Goal: Task Accomplishment & Management: Manage account settings

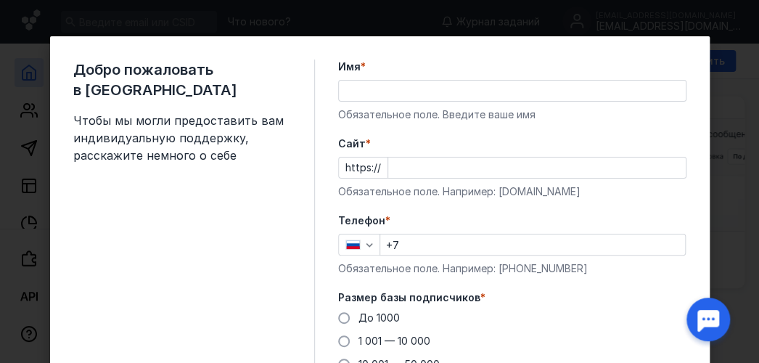
click at [387, 96] on input "Имя *" at bounding box center [512, 91] width 347 height 20
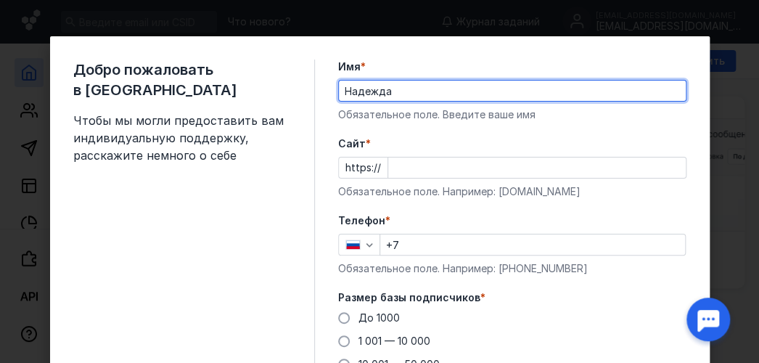
type input "Надежда"
click at [404, 170] on input "Cайт *" at bounding box center [536, 167] width 297 height 20
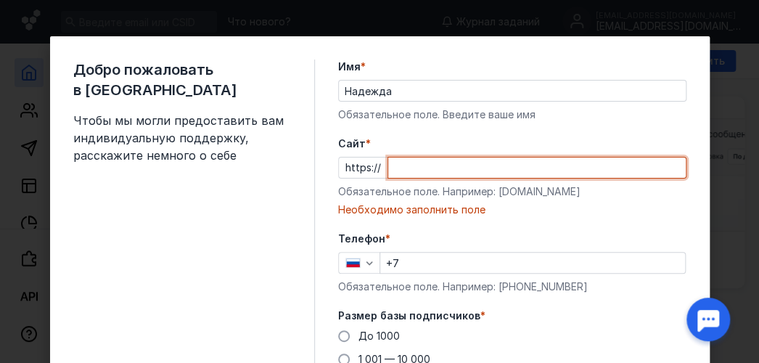
paste input "[DOMAIN_NAME][URL]"
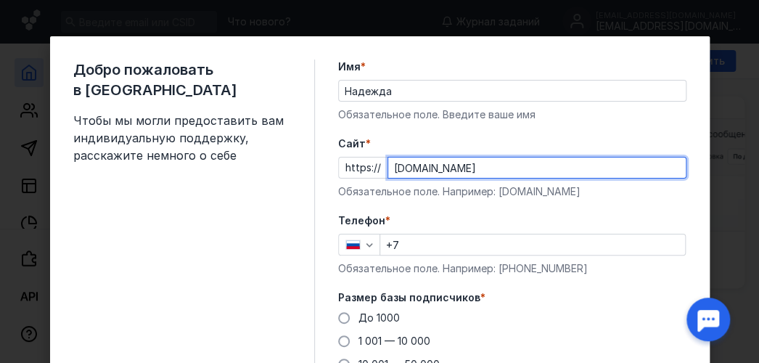
type input "[DOMAIN_NAME]"
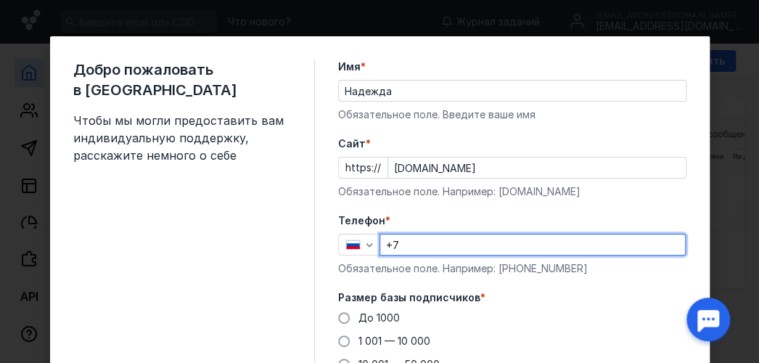
click at [400, 238] on input "+7" at bounding box center [532, 244] width 305 height 20
type input "[PHONE_NUMBER]"
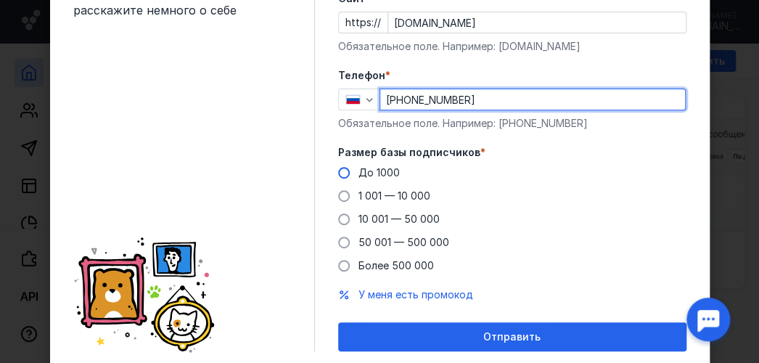
click at [366, 173] on span "До 1000" at bounding box center [378, 172] width 41 height 12
click at [0, 0] on input "До 1000" at bounding box center [0, 0] width 0 height 0
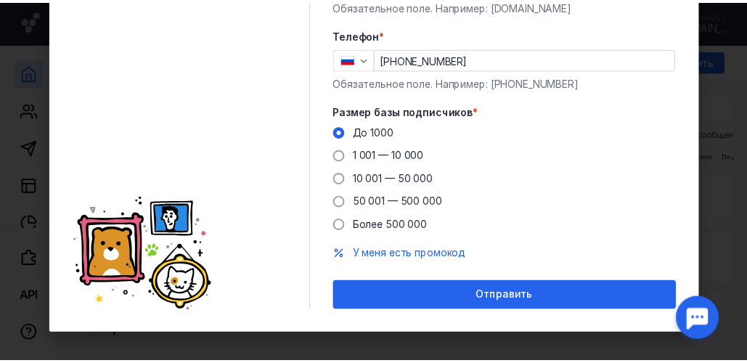
scroll to position [193, 0]
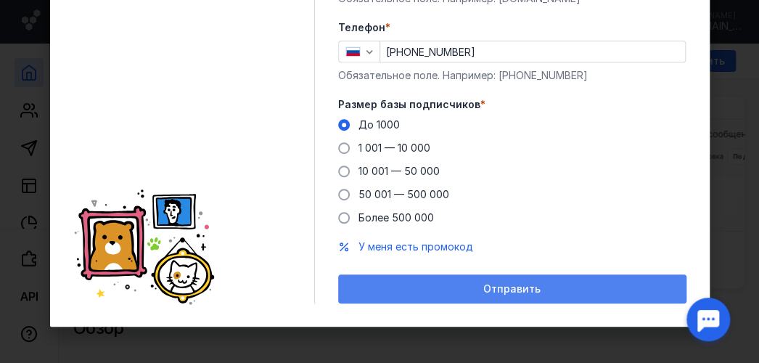
click at [501, 296] on div "Отправить" at bounding box center [512, 288] width 348 height 29
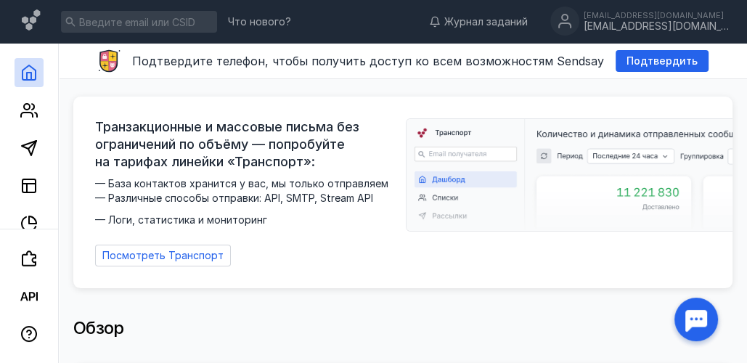
drag, startPoint x: 650, startPoint y: 60, endPoint x: 633, endPoint y: 96, distance: 39.3
click at [650, 60] on span "Подтвердить" at bounding box center [661, 61] width 71 height 12
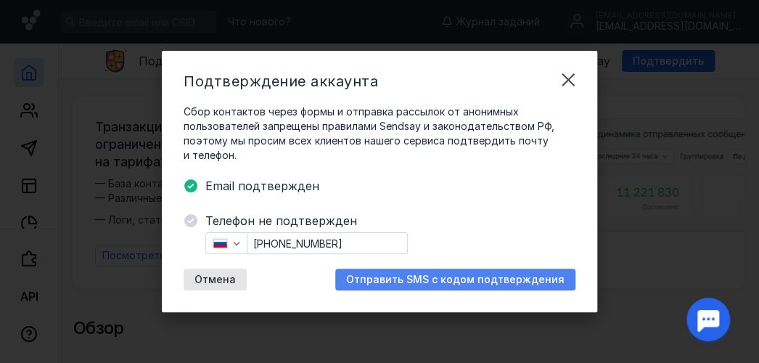
click at [401, 282] on span "Отправить SMS с кодом подтверждения" at bounding box center [455, 280] width 218 height 12
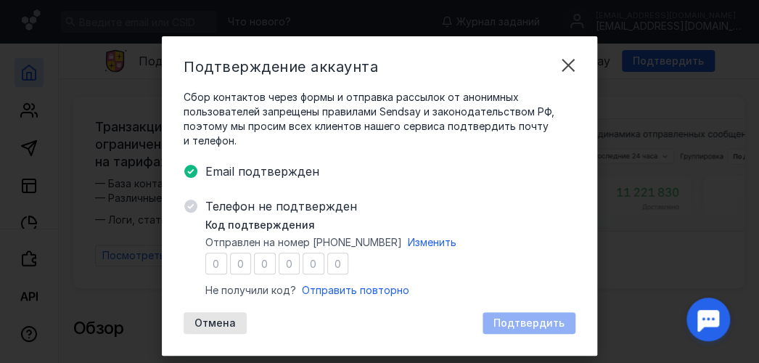
type input "4"
type input "7"
type input "2"
type input "7"
type input "0"
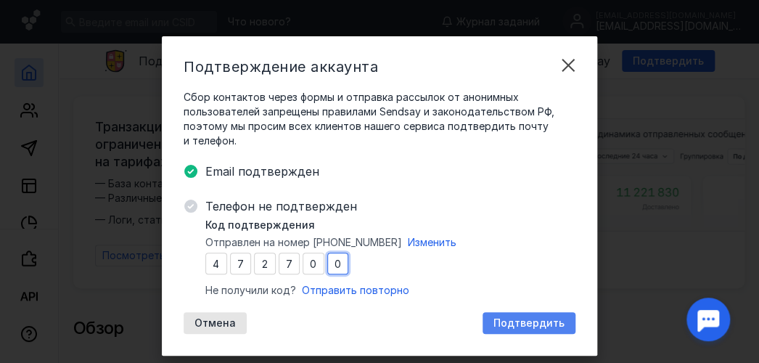
type input "0"
click at [499, 319] on span "Подтвердить" at bounding box center [528, 323] width 71 height 12
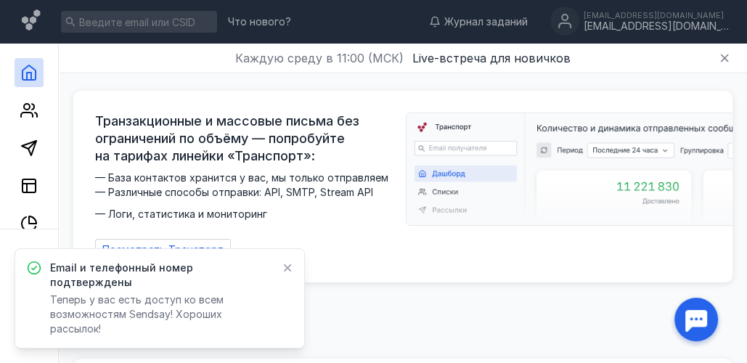
click at [287, 272] on icon at bounding box center [288, 268] width 8 height 8
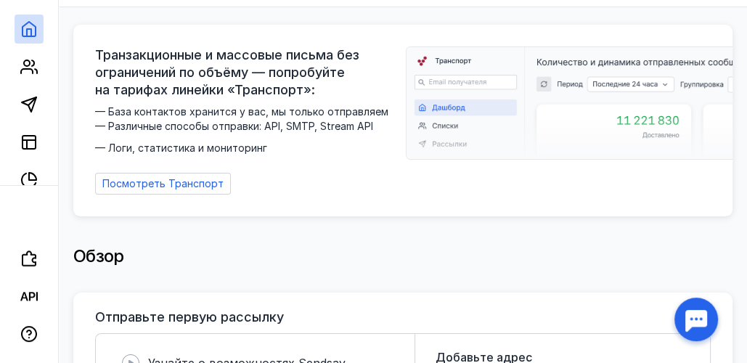
scroll to position [0, 0]
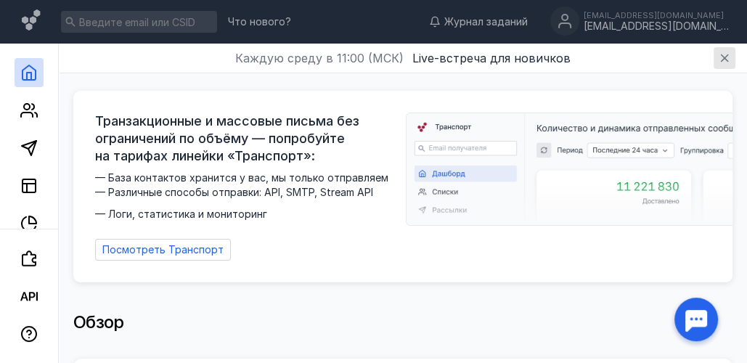
click at [723, 59] on icon "button" at bounding box center [724, 58] width 8 height 8
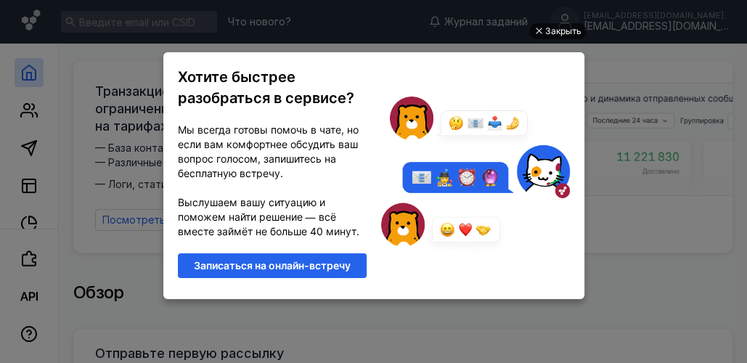
click at [554, 28] on div "Закрыть" at bounding box center [563, 31] width 36 height 16
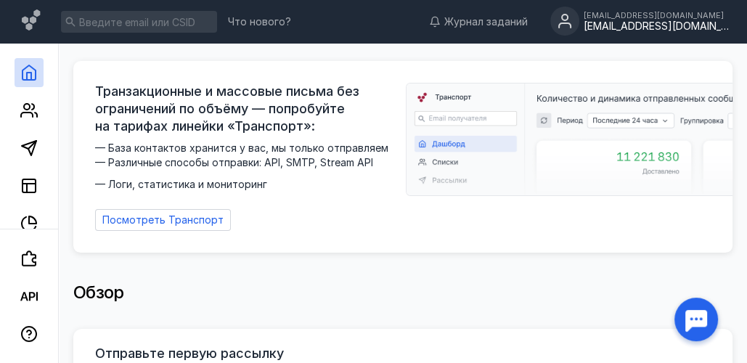
click at [644, 17] on div "n.a.sam@yandex.ru" at bounding box center [655, 15] width 145 height 9
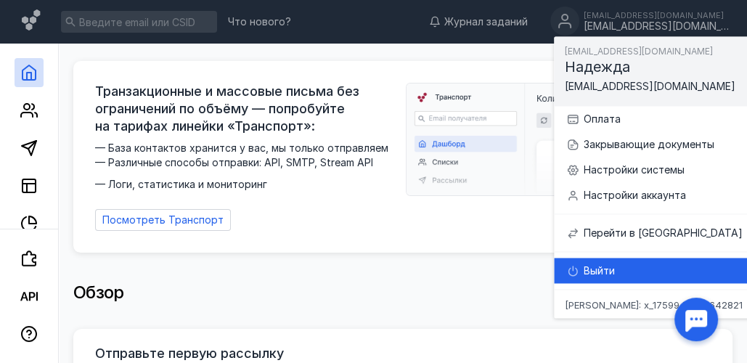
click at [599, 266] on div "Выйти" at bounding box center [669, 270] width 173 height 15
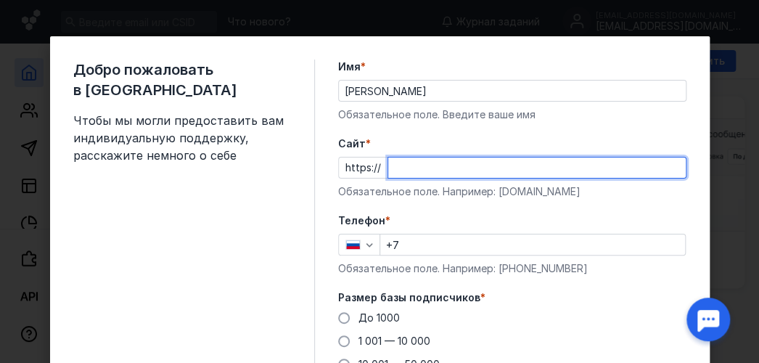
paste input "[DOMAIN_NAME][URL]"
type input "[DOMAIN_NAME]"
click at [421, 247] on input "+7" at bounding box center [532, 244] width 305 height 20
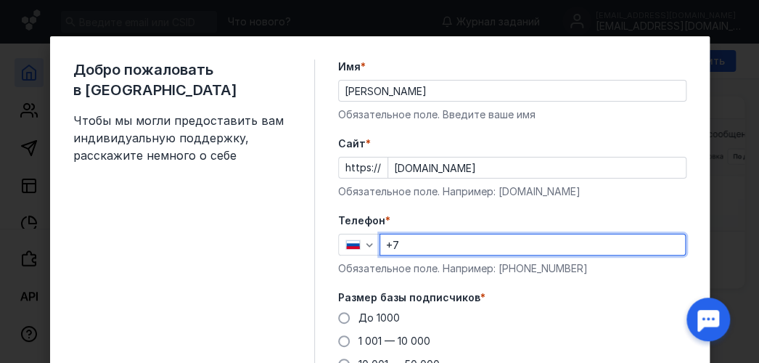
type input "[PHONE_NUMBER]"
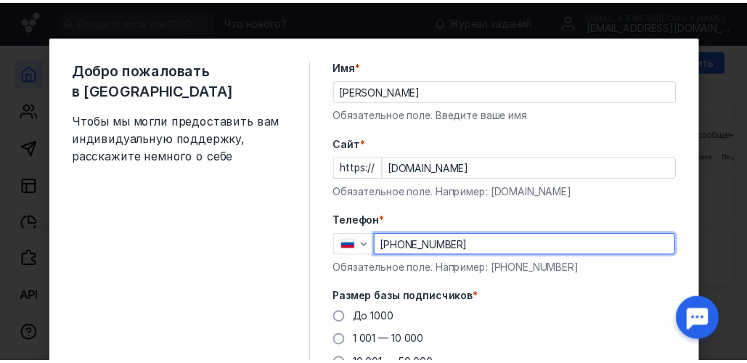
scroll to position [145, 0]
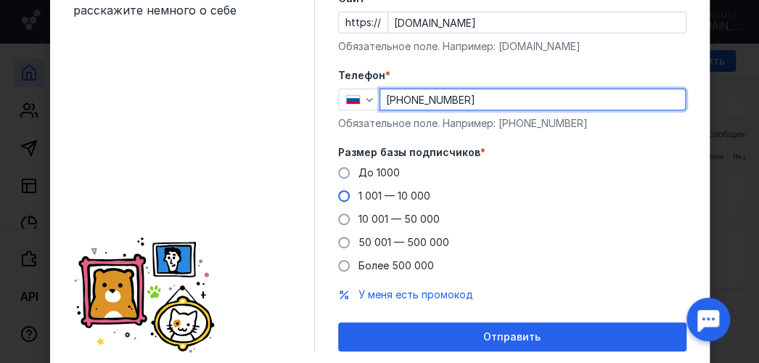
drag, startPoint x: 369, startPoint y: 171, endPoint x: 389, endPoint y: 194, distance: 30.9
click at [369, 171] on span "До 1000" at bounding box center [378, 172] width 41 height 12
click at [0, 0] on input "До 1000" at bounding box center [0, 0] width 0 height 0
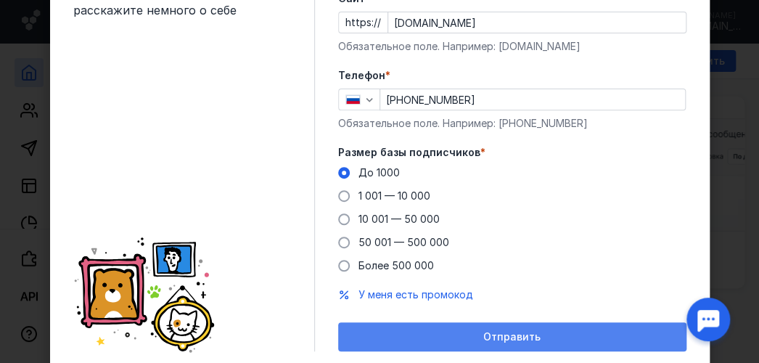
click at [453, 337] on div "Отправить" at bounding box center [512, 337] width 334 height 12
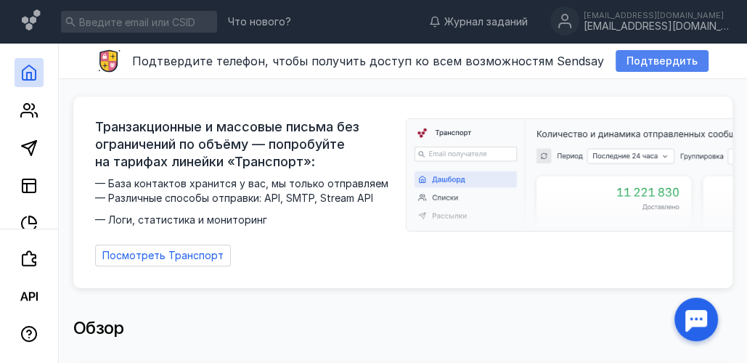
click at [631, 56] on span "Подтвердить" at bounding box center [661, 61] width 71 height 12
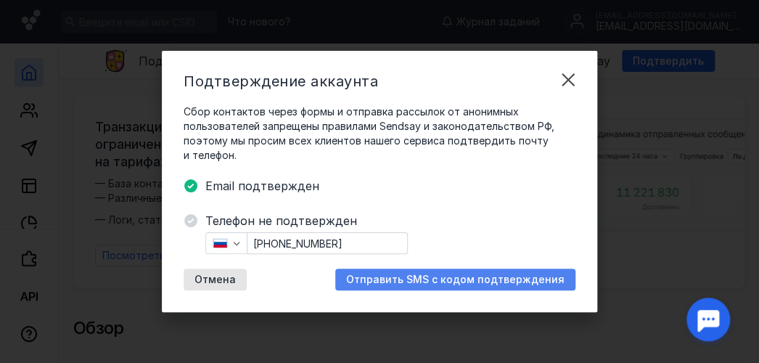
click at [401, 276] on span "Отправить SMS с кодом подтверждения" at bounding box center [455, 280] width 218 height 12
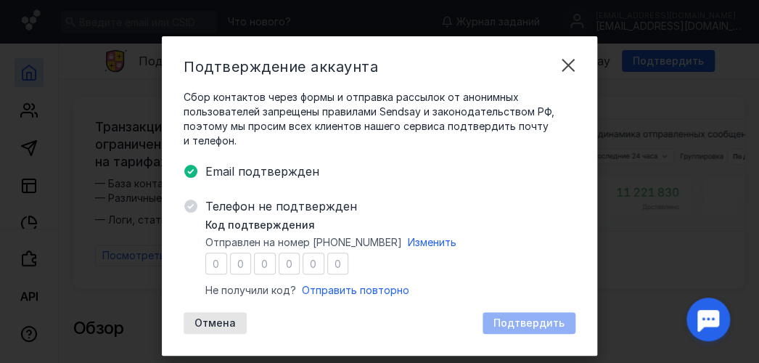
type input "6"
type input "7"
type input "1"
type input "5"
type input "8"
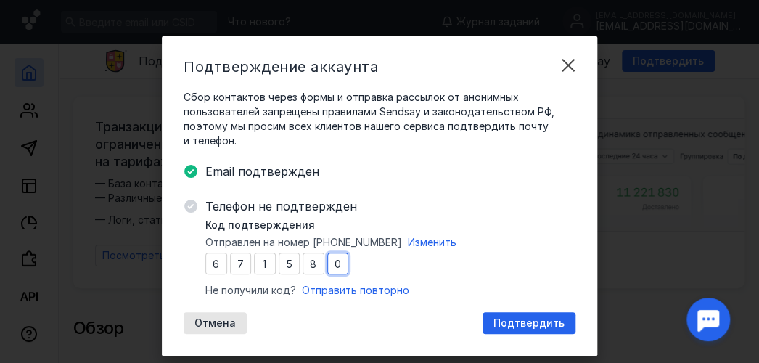
type input "0"
click at [503, 321] on span "Подтвердить" at bounding box center [528, 323] width 71 height 12
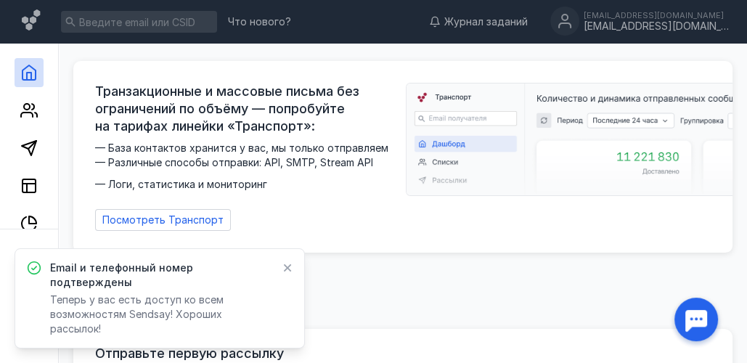
click at [284, 274] on icon at bounding box center [287, 268] width 10 height 12
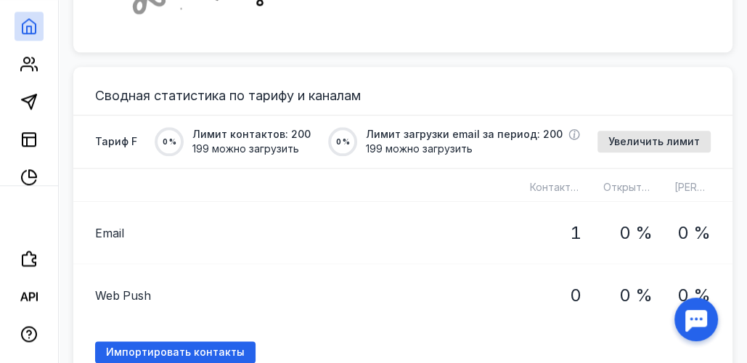
scroll to position [0, 0]
click at [33, 24] on icon at bounding box center [28, 29] width 13 height 15
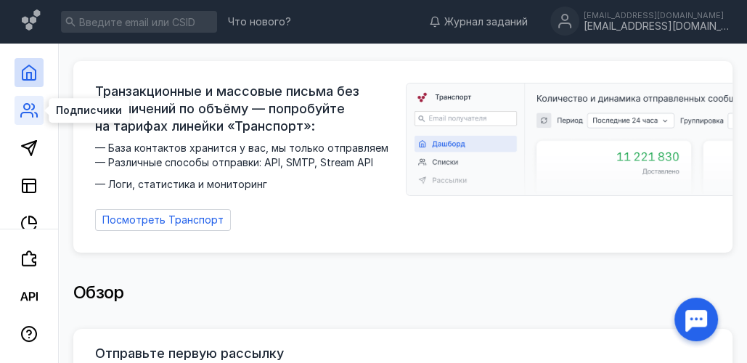
click at [30, 110] on icon at bounding box center [28, 110] width 17 height 17
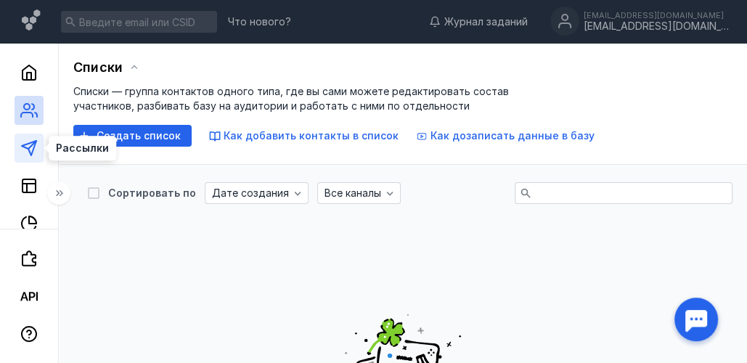
click at [27, 147] on icon at bounding box center [28, 147] width 17 height 17
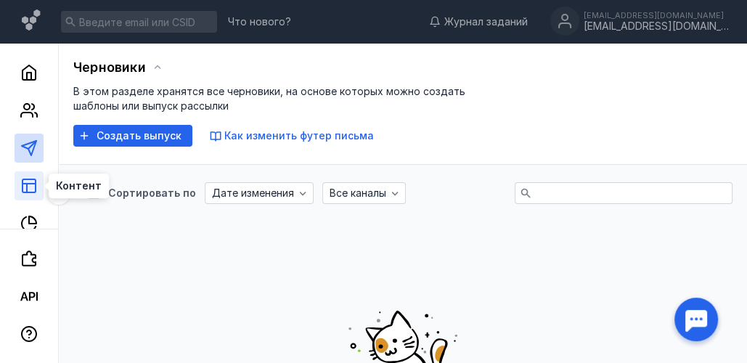
click at [28, 184] on line at bounding box center [28, 184] width 13 height 0
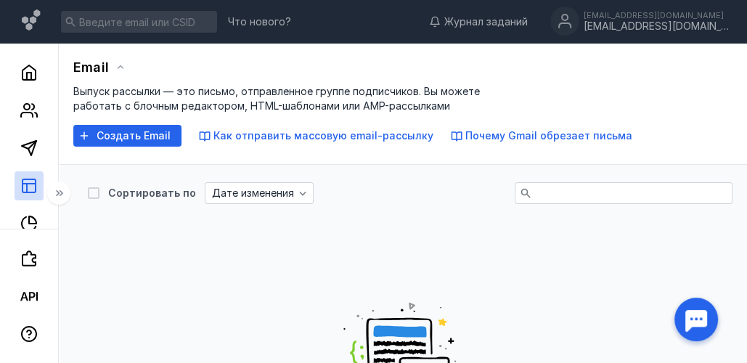
click at [29, 229] on div at bounding box center [29, 137] width 58 height 186
click at [31, 220] on icon at bounding box center [28, 223] width 17 height 17
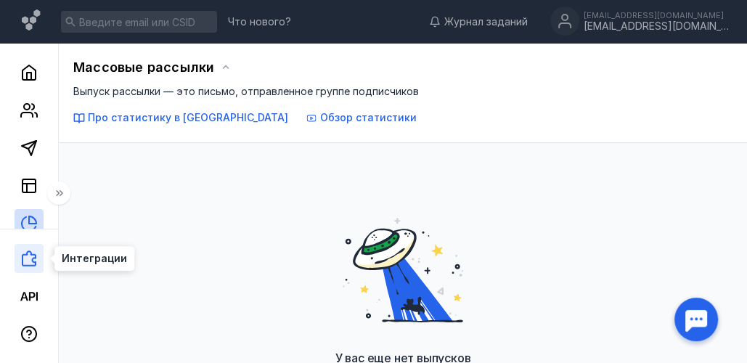
click at [36, 258] on icon at bounding box center [29, 258] width 15 height 16
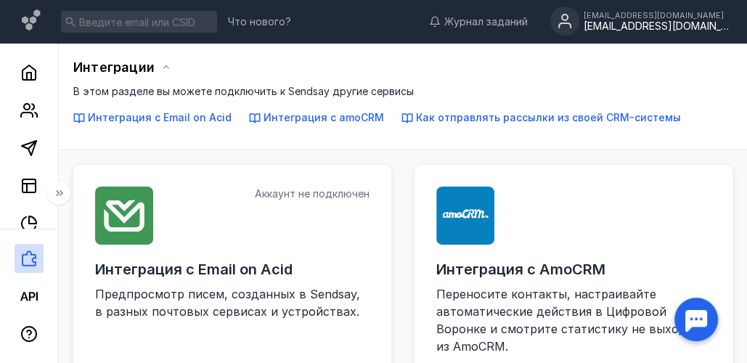
click at [65, 189] on icon at bounding box center [60, 193] width 12 height 12
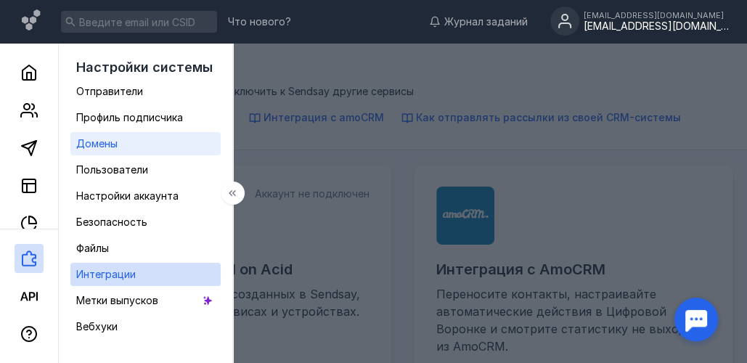
click at [102, 144] on span "Домены" at bounding box center [96, 143] width 41 height 12
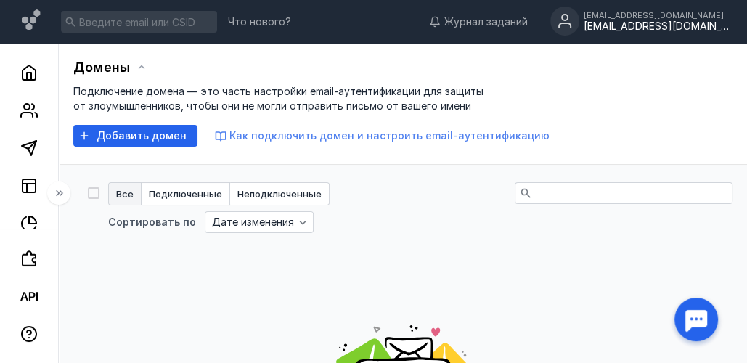
drag, startPoint x: 181, startPoint y: 131, endPoint x: 242, endPoint y: 135, distance: 61.1
click at [180, 131] on span "Добавить домен" at bounding box center [142, 136] width 90 height 12
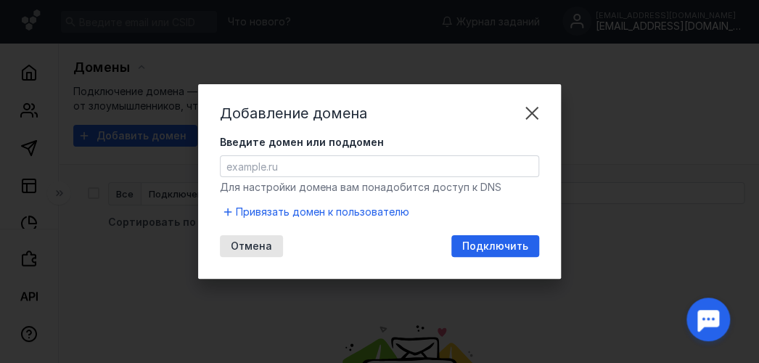
click at [304, 168] on input "Введите домен или поддомен" at bounding box center [380, 166] width 318 height 20
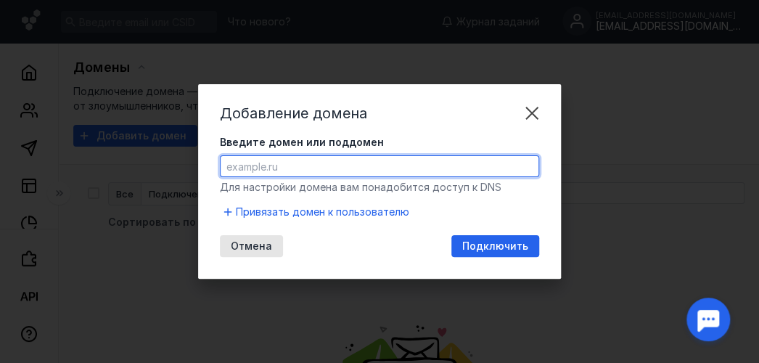
paste input "[URL][DOMAIN_NAME]"
drag, startPoint x: 261, startPoint y: 167, endPoint x: 209, endPoint y: 155, distance: 53.7
click at [209, 155] on div "Добавление домена Введите домен или поддомен [URL][DOMAIN_NAME] Для настройки д…" at bounding box center [379, 181] width 363 height 194
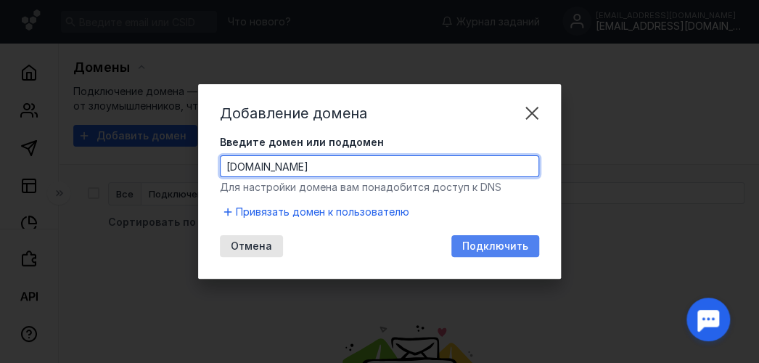
type input "[DOMAIN_NAME]"
click at [484, 250] on span "Подключить" at bounding box center [495, 246] width 66 height 12
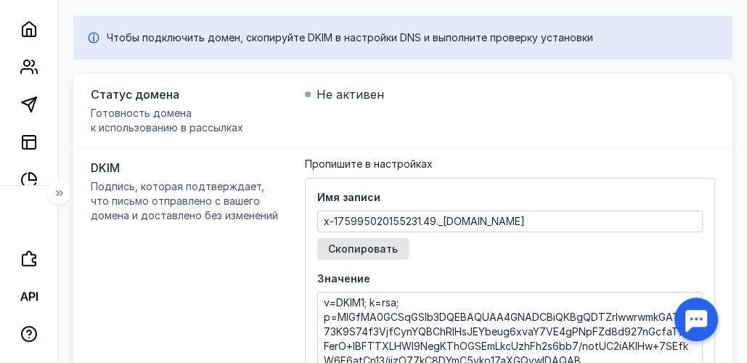
scroll to position [145, 0]
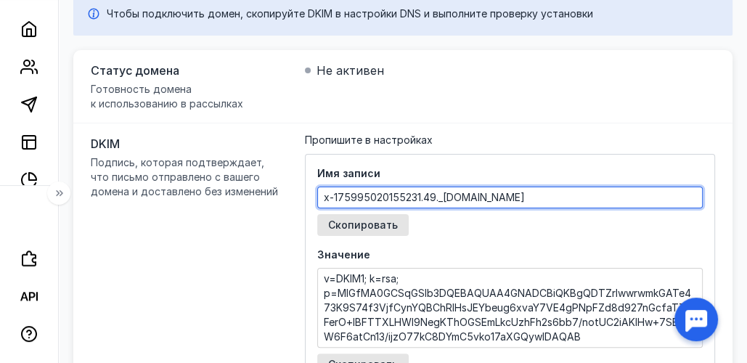
drag, startPoint x: 583, startPoint y: 197, endPoint x: 329, endPoint y: 194, distance: 254.0
click at [329, 194] on textarea "x-175995020155231.49._[DOMAIN_NAME]" at bounding box center [510, 197] width 384 height 20
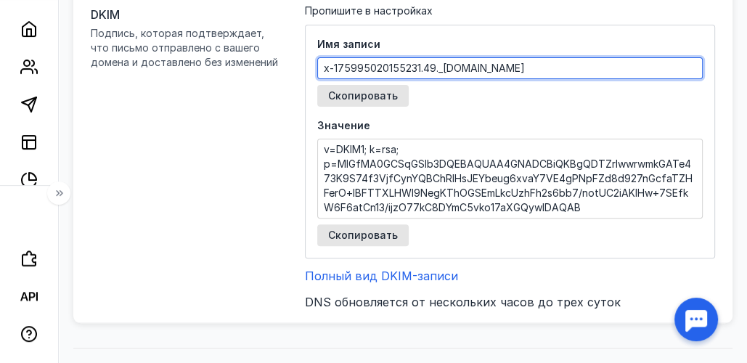
scroll to position [290, 0]
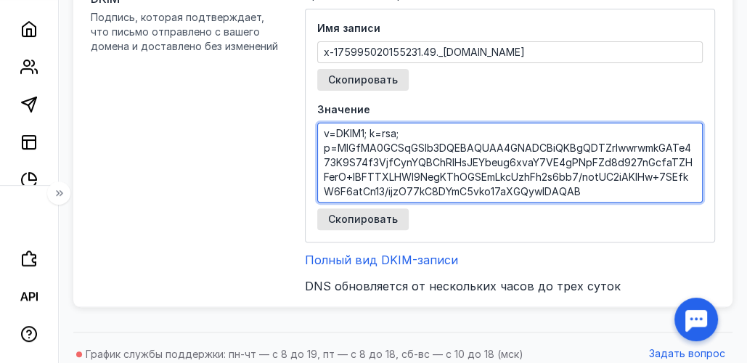
drag, startPoint x: 333, startPoint y: 129, endPoint x: 659, endPoint y: 204, distance: 334.2
click at [674, 215] on div "Значение v=DKIM1; k=rsa; p=MIGfMA0GCSqGSIb3DQEBAQUAA4GNADCBiQKBgQDTZrlwwrwmkGAT…" at bounding box center [509, 166] width 385 height 128
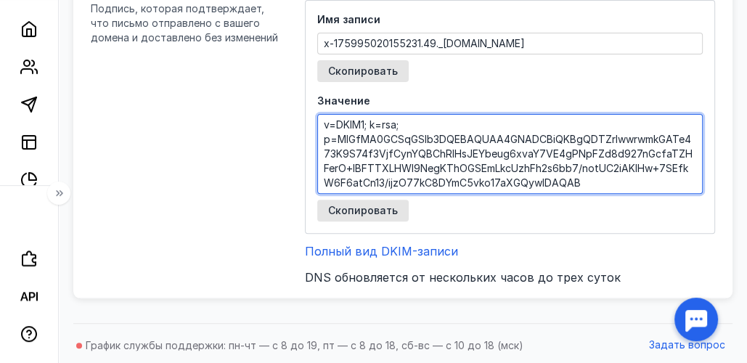
scroll to position [301, 0]
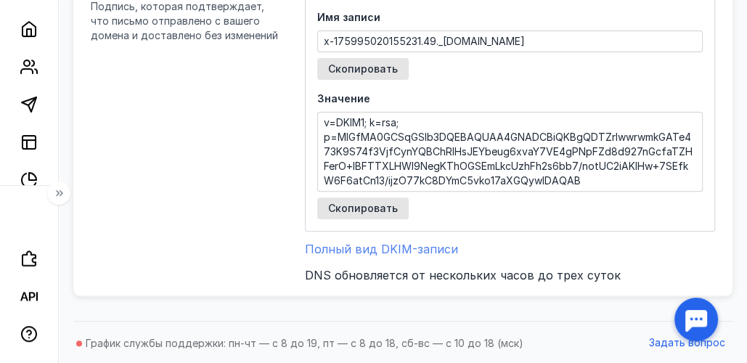
click at [402, 245] on span "Полный вид DKIM-записи" at bounding box center [381, 249] width 153 height 15
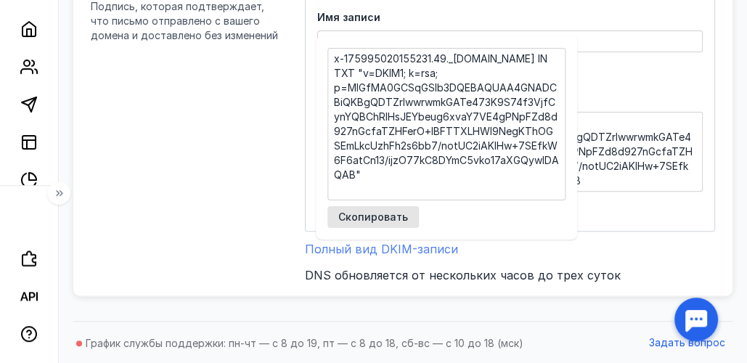
click at [402, 247] on span "Полный вид DKIM-записи" at bounding box center [381, 249] width 153 height 15
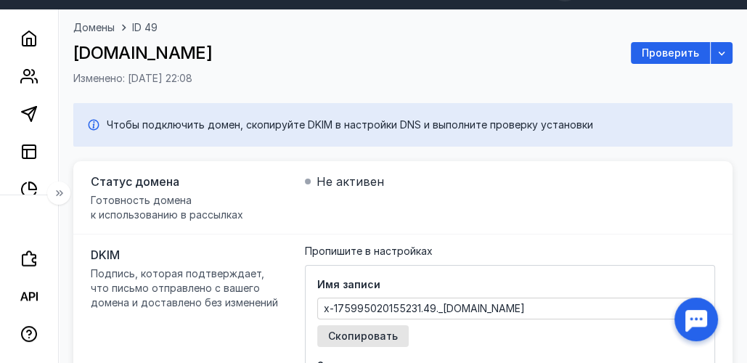
scroll to position [11, 0]
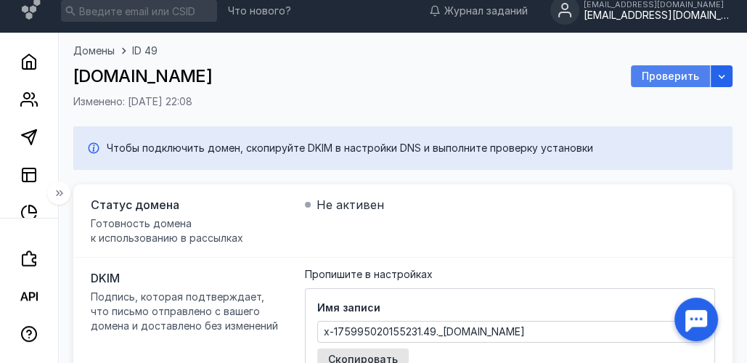
click at [659, 73] on span "Проверить" at bounding box center [669, 76] width 57 height 12
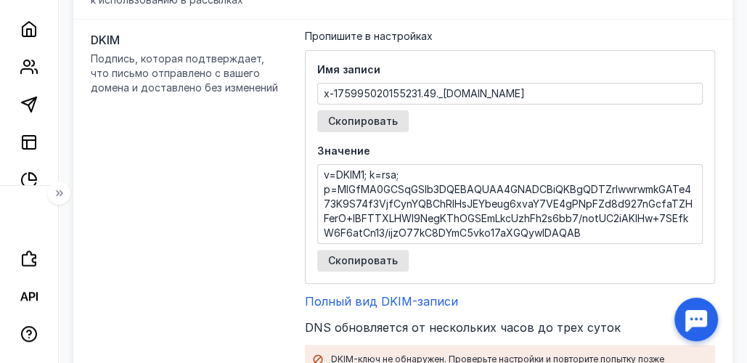
scroll to position [339, 0]
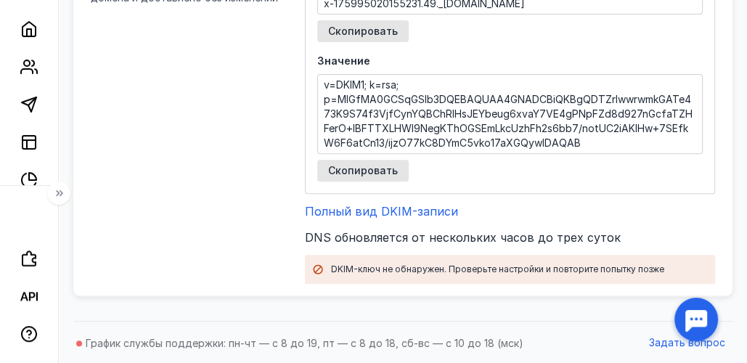
click at [414, 126] on textarea "v=DKIM1; k=rsa; p=MIGfMA0GCSqGSIb3DQEBAQUAA4GNADCBiQKBgQDTZrlwwrwmkGATe473K9S74…" at bounding box center [510, 114] width 384 height 78
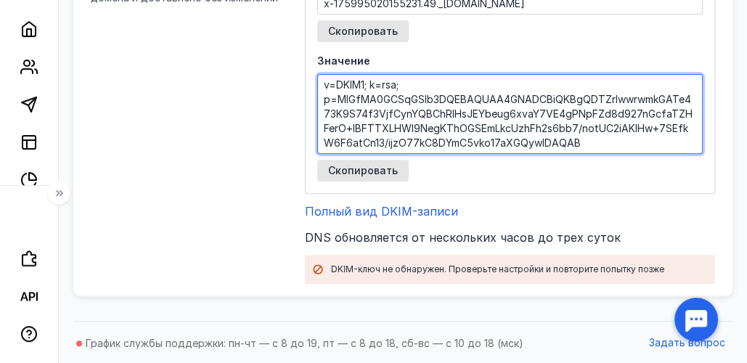
click at [362, 91] on textarea "v=DKIM1; k=rsa; p=MIGfMA0GCSqGSIb3DQEBAQUAA4GNADCBiQKBgQDTZrlwwrwmkGATe473K9S74…" at bounding box center [510, 114] width 384 height 78
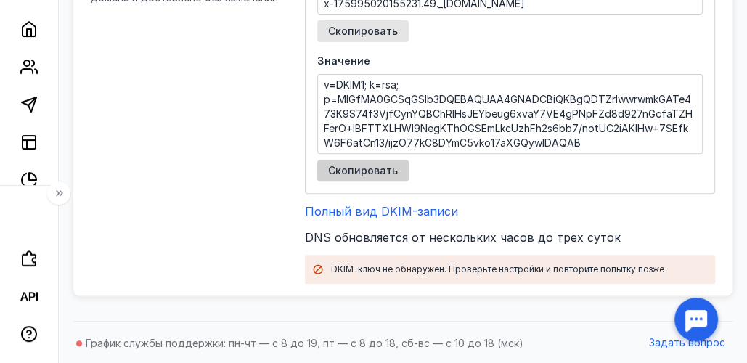
click at [368, 165] on span "Скопировать" at bounding box center [363, 171] width 70 height 12
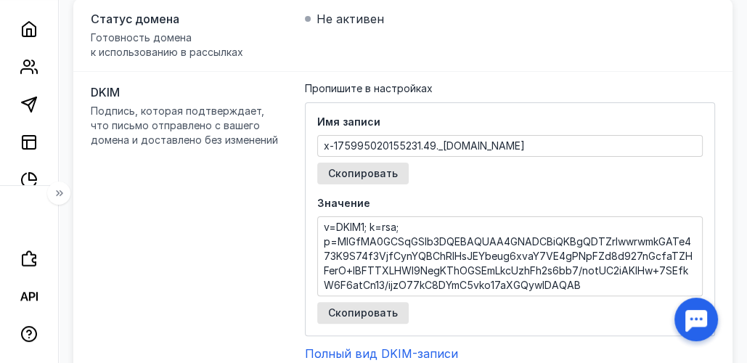
scroll to position [194, 0]
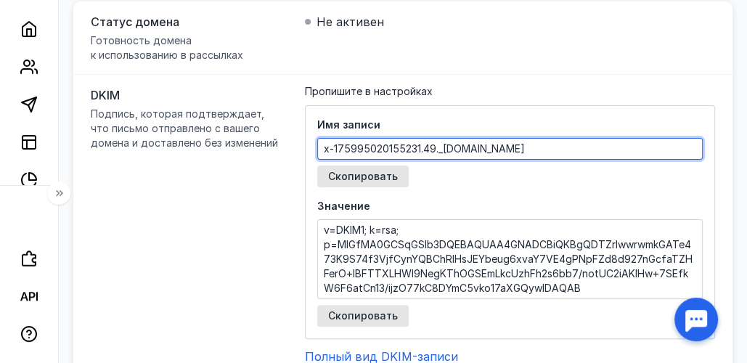
drag, startPoint x: 574, startPoint y: 147, endPoint x: 328, endPoint y: 144, distance: 246.0
click at [328, 144] on textarea "x-175995020155231.49._[DOMAIN_NAME]" at bounding box center [510, 149] width 384 height 20
click at [499, 78] on div "DKIM Подпись, которая подтверждает, что письмо отправлено с вашего домена и дос…" at bounding box center [402, 258] width 659 height 366
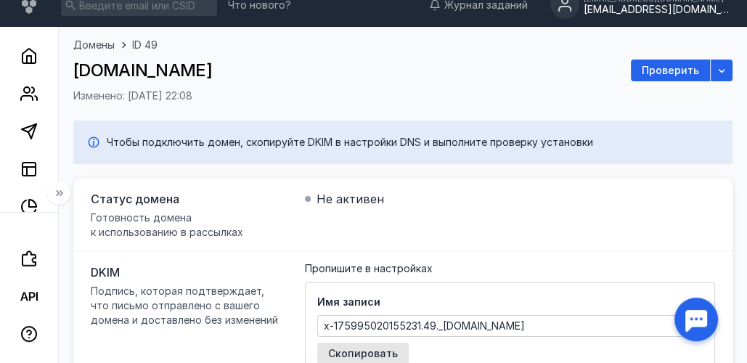
scroll to position [0, 0]
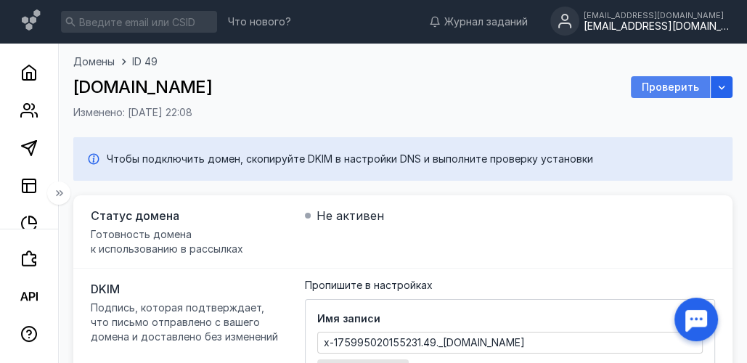
click at [653, 89] on span "Проверить" at bounding box center [669, 87] width 57 height 12
